Goal: Find specific page/section: Find specific page/section

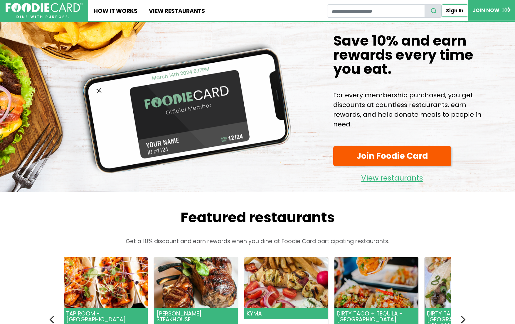
click at [447, 10] on link "Sign In" at bounding box center [455, 10] width 26 height 12
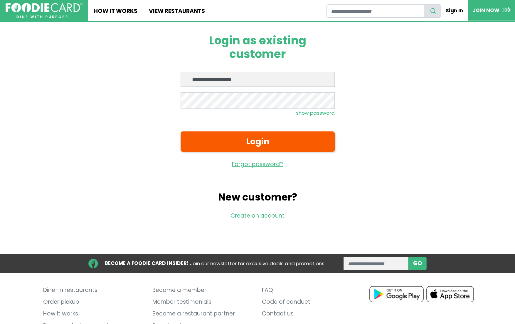
type input "**********"
click at [405, 76] on div "**********" at bounding box center [257, 126] width 411 height 209
drag, startPoint x: 200, startPoint y: 10, endPoint x: 198, endPoint y: 13, distance: 3.8
click at [200, 10] on link "View restaurants" at bounding box center [176, 10] width 67 height 21
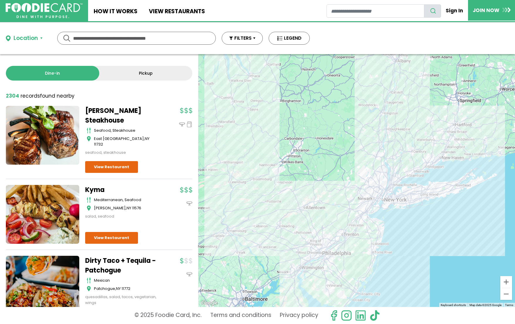
click at [190, 39] on input "text" at bounding box center [136, 38] width 127 height 12
click at [37, 43] on div "Location" at bounding box center [26, 38] width 24 height 9
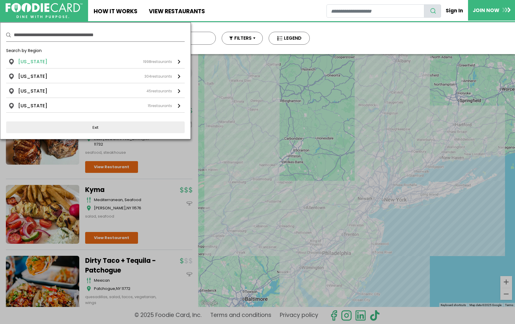
click at [41, 62] on div "New York 1998 restaurants" at bounding box center [95, 61] width 154 height 7
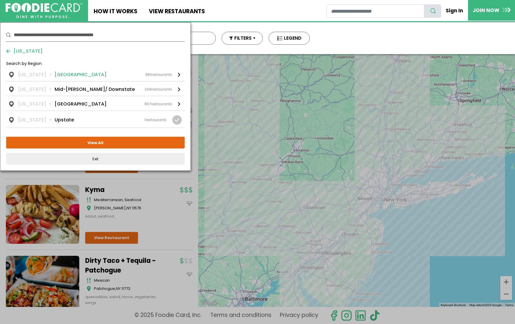
click at [55, 76] on li "Long Island" at bounding box center [81, 74] width 52 height 7
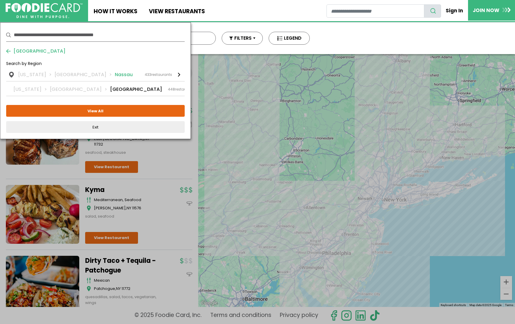
click at [115, 76] on li "Nassau" at bounding box center [124, 74] width 18 height 7
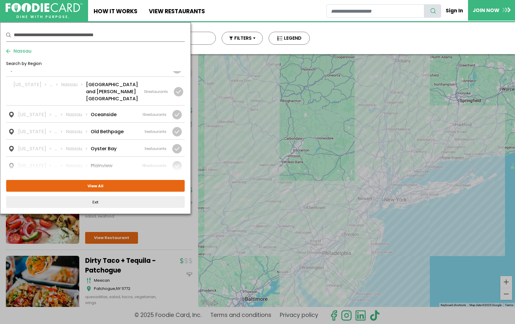
scroll to position [586, 0]
click at [107, 113] on li "Oceanside" at bounding box center [104, 116] width 26 height 7
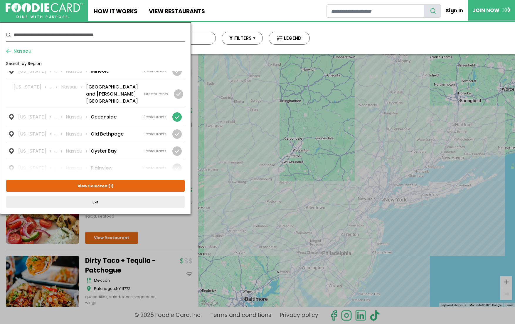
click at [135, 189] on button "View Selected ( 1 )" at bounding box center [95, 186] width 179 height 12
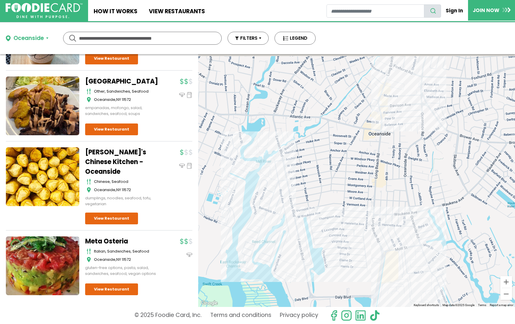
scroll to position [773, 0]
click at [144, 38] on input "text" at bounding box center [142, 38] width 127 height 12
type input "********"
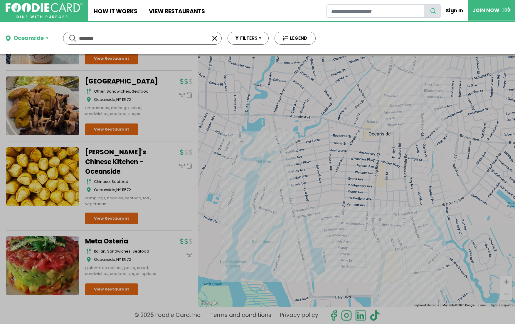
scroll to position [0, 0]
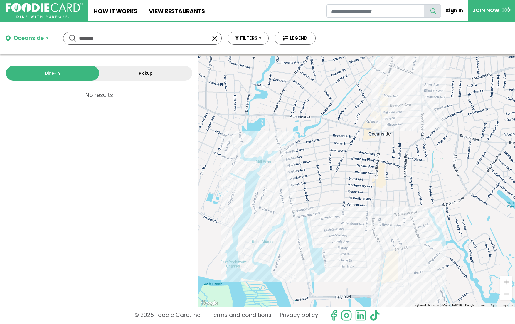
click at [45, 42] on button "Oceanside" at bounding box center [27, 38] width 43 height 9
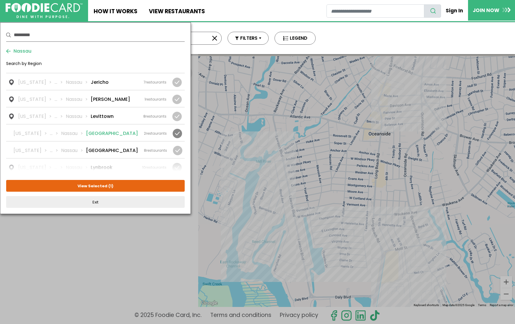
scroll to position [405, 0]
click at [108, 146] on li "Long Beach" at bounding box center [112, 149] width 52 height 7
click at [143, 185] on button "View Selected ( 2 )" at bounding box center [95, 186] width 179 height 12
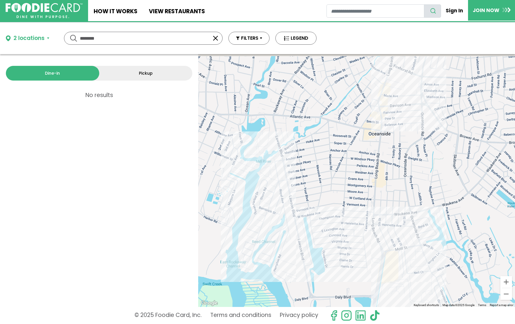
click at [218, 40] on button "button" at bounding box center [215, 38] width 7 height 7
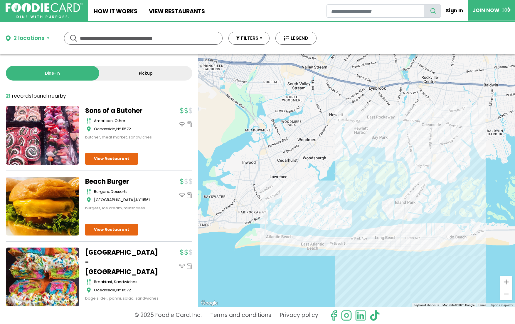
click at [102, 40] on input "text" at bounding box center [143, 38] width 127 height 12
type input "**********"
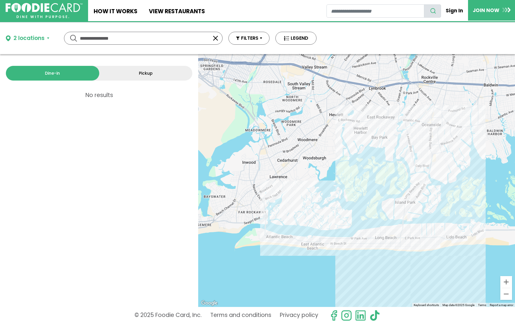
click at [33, 41] on div "2 locations" at bounding box center [29, 38] width 31 height 9
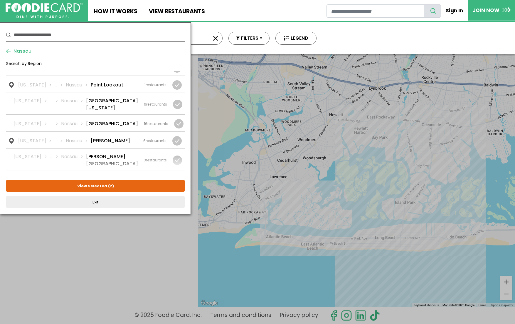
scroll to position [703, 0]
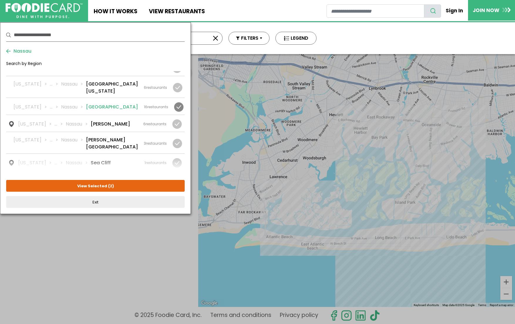
click at [116, 103] on li "Rockville Centre" at bounding box center [112, 106] width 52 height 7
click at [126, 190] on button "View Selected ( 3 )" at bounding box center [95, 186] width 179 height 12
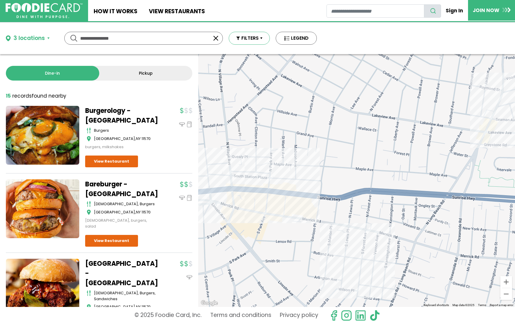
click at [257, 43] on button "FILTERS" at bounding box center [249, 38] width 41 height 13
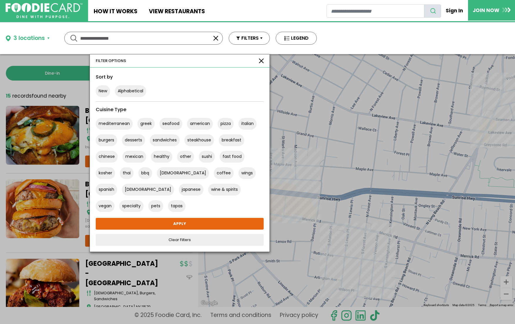
click at [340, 31] on div "**********" at bounding box center [257, 38] width 515 height 32
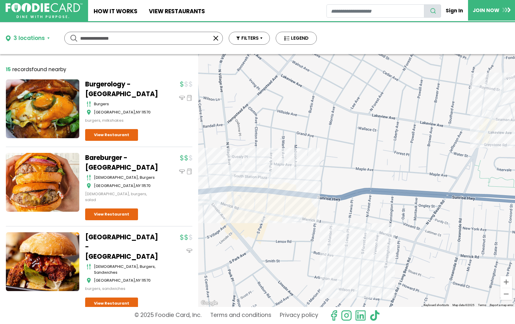
scroll to position [0, 0]
